Goal: Task Accomplishment & Management: Manage account settings

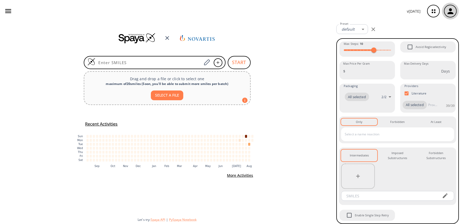
click at [410, 7] on icon "button" at bounding box center [450, 11] width 9 height 9
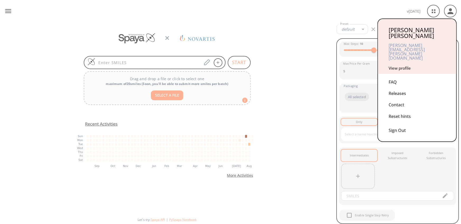
click at [404, 66] on link "View profile" at bounding box center [400, 68] width 22 height 5
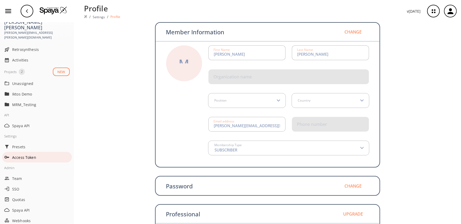
scroll to position [36, 0]
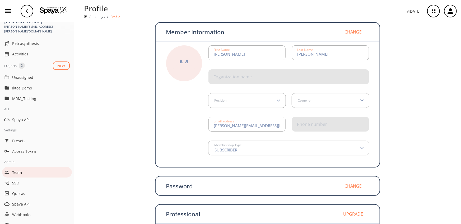
click at [21, 170] on span "Team" at bounding box center [41, 173] width 58 height 6
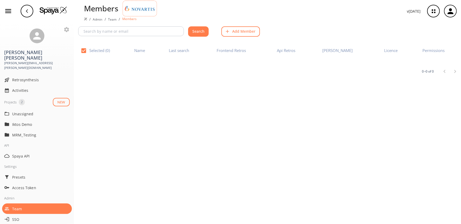
checkbox input "false"
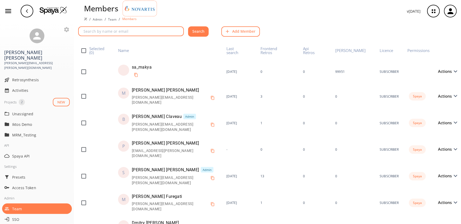
click at [117, 30] on input "text" at bounding box center [132, 31] width 104 height 10
type input "[PERSON_NAME]"
click at [188, 26] on button "Search" at bounding box center [198, 31] width 21 height 10
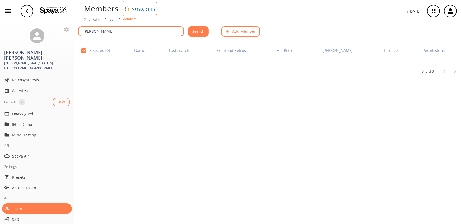
checkbox input "false"
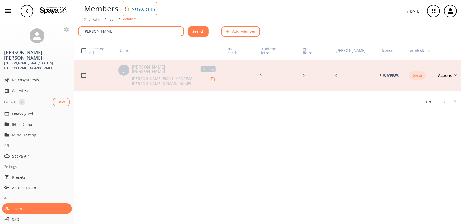
click at [410, 73] on span "Actions" at bounding box center [446, 75] width 16 height 4
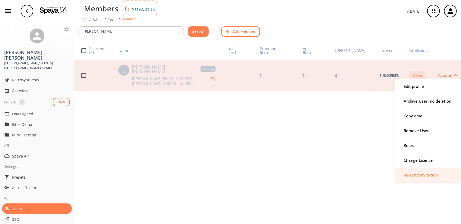
click at [410, 175] on div "Re-send invitation" at bounding box center [421, 175] width 34 height 4
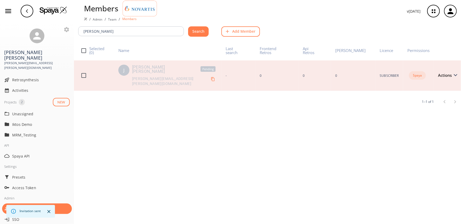
click at [27, 12] on icon "button" at bounding box center [27, 11] width 4 height 4
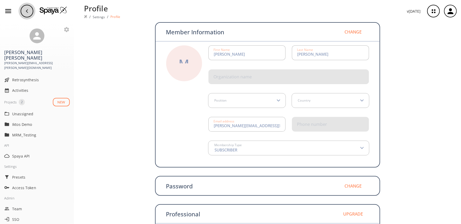
click at [29, 10] on icon "button" at bounding box center [27, 11] width 4 height 4
